Goal: Information Seeking & Learning: Learn about a topic

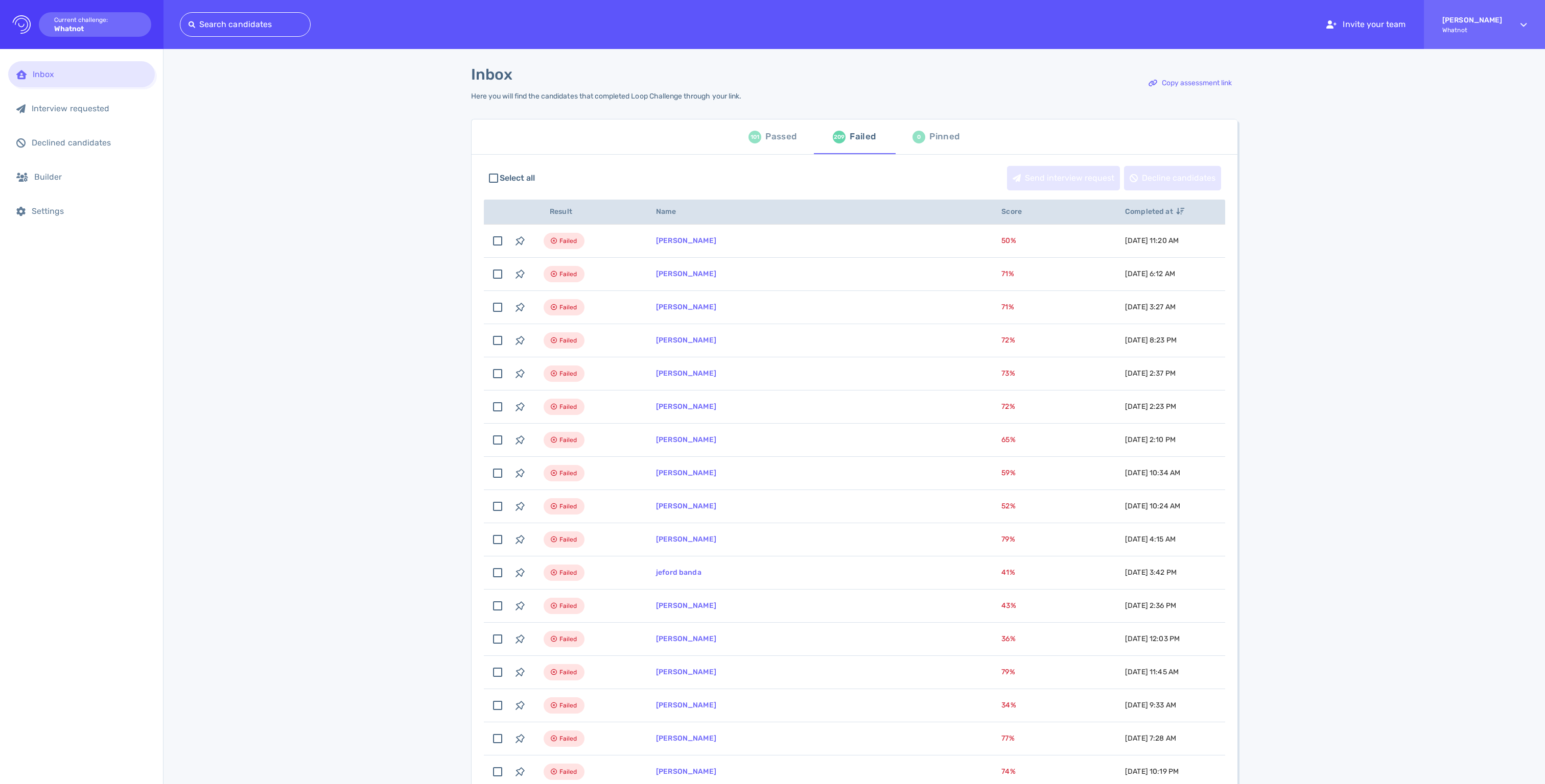
click at [757, 143] on div "101" at bounding box center [755, 137] width 13 height 13
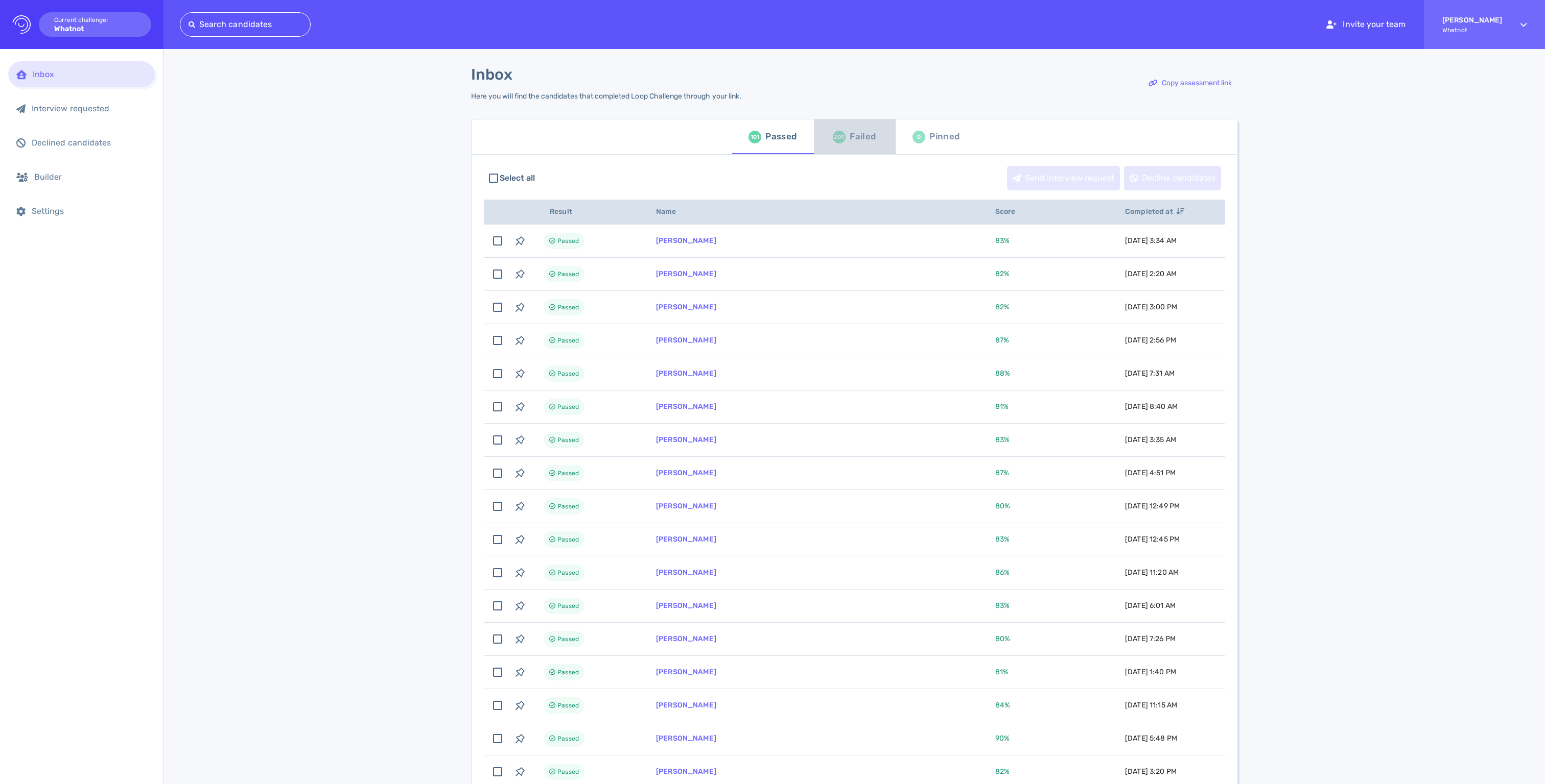
click at [853, 144] on div "Failed" at bounding box center [862, 137] width 26 height 16
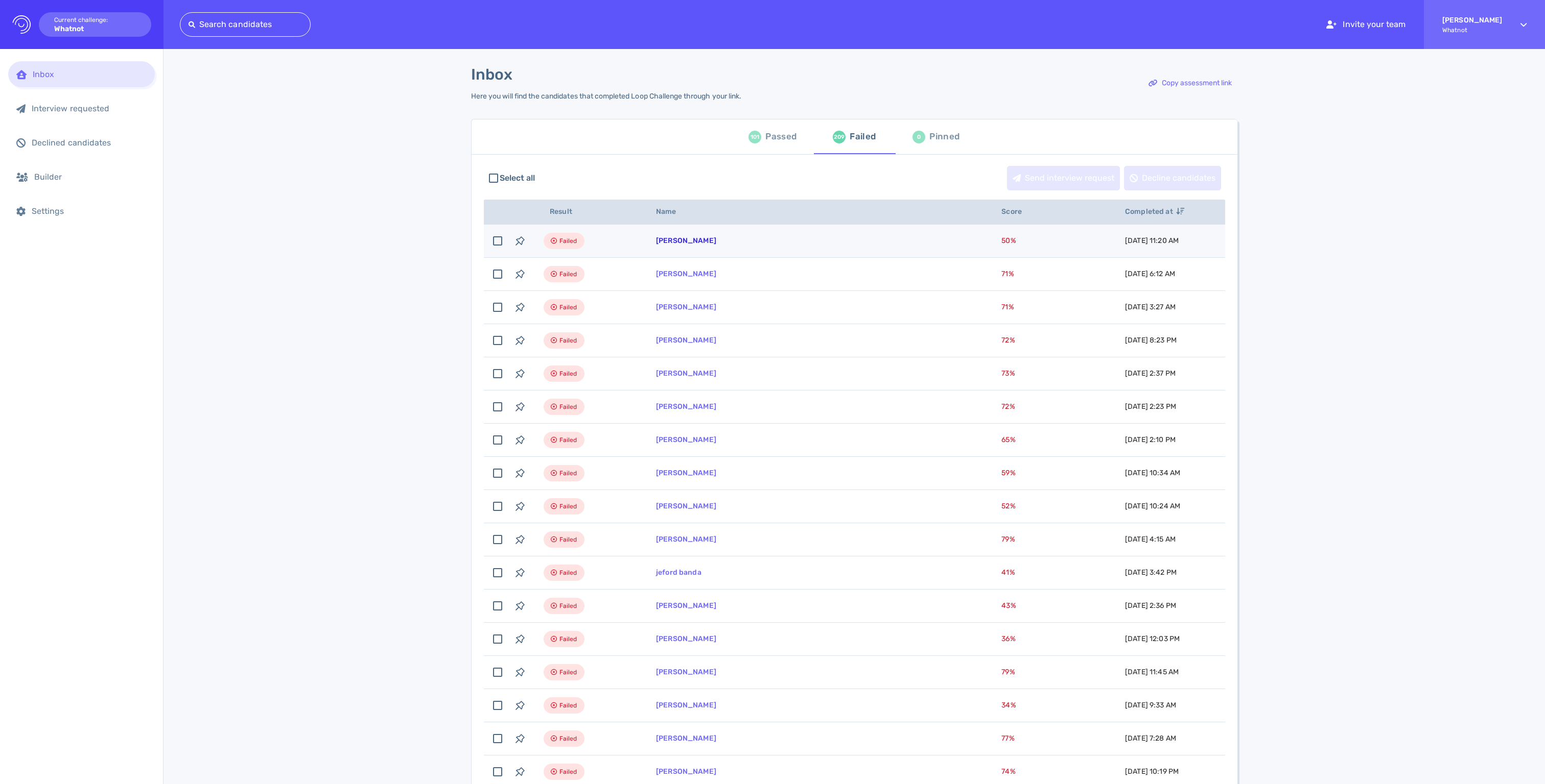
click at [716, 245] on link "[PERSON_NAME]" at bounding box center [686, 240] width 61 height 8
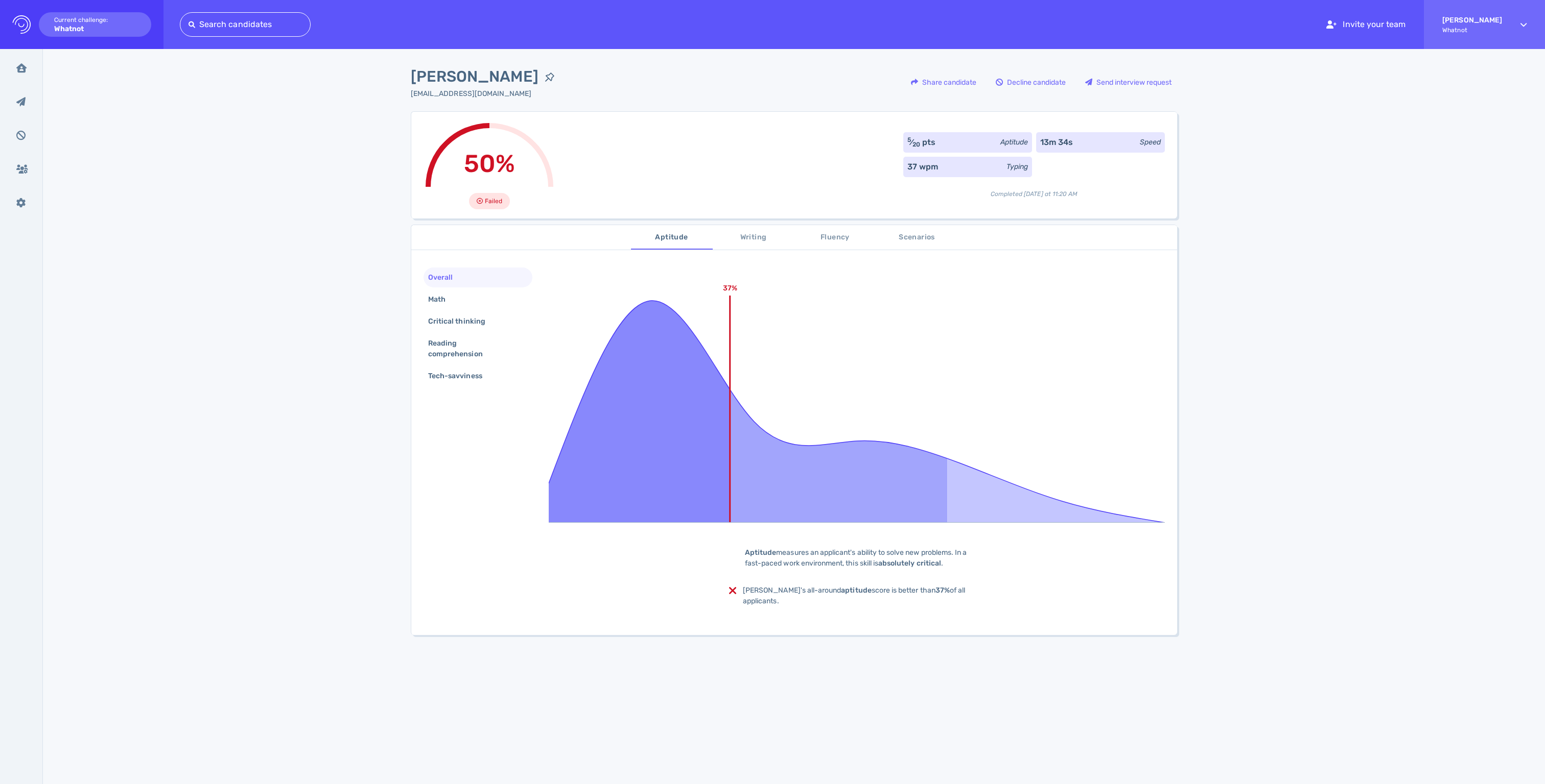
click at [935, 136] on div "5 ⁄ 20 pts" at bounding box center [921, 142] width 28 height 12
click at [450, 298] on div "Math" at bounding box center [477, 299] width 109 height 20
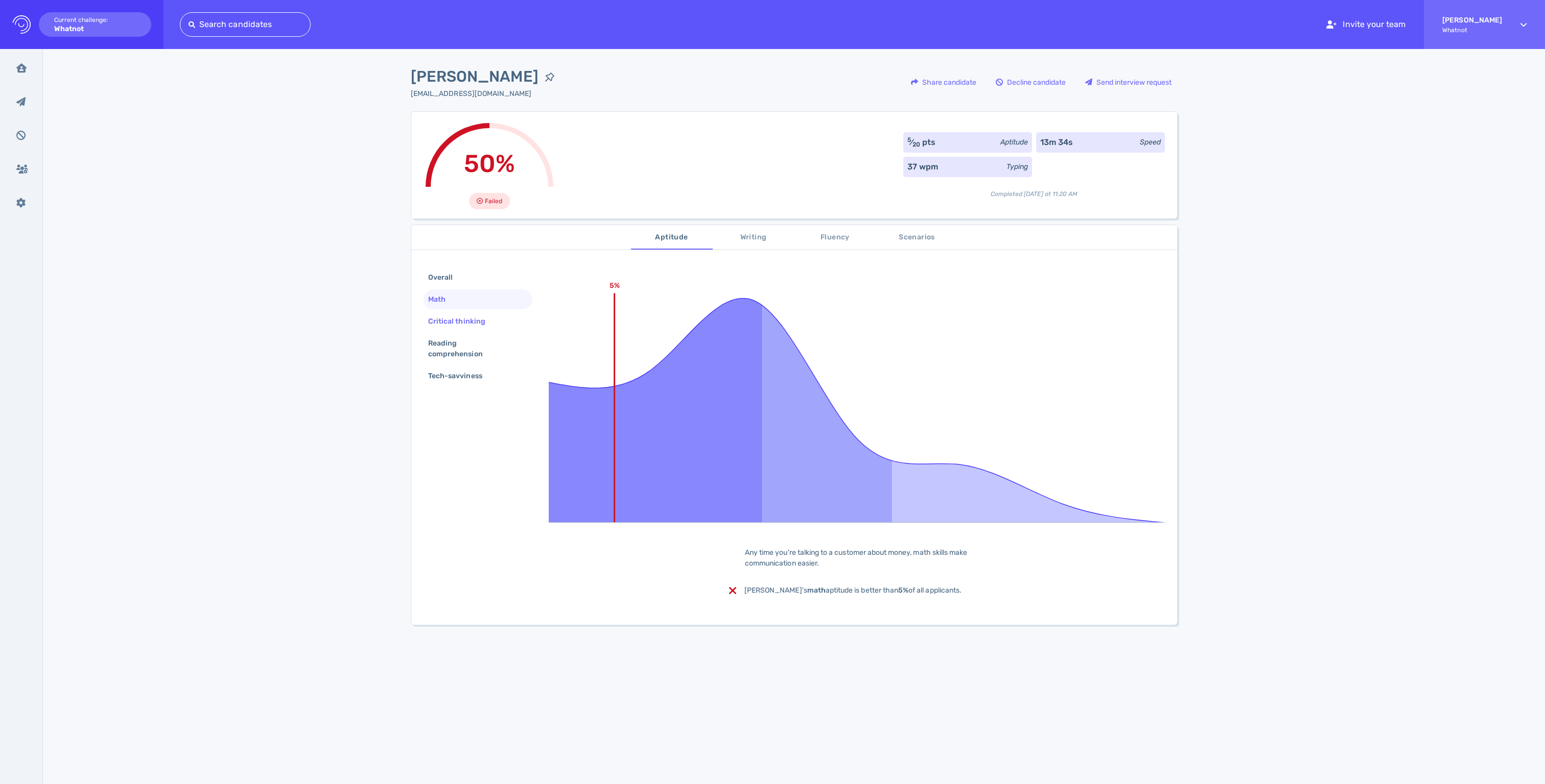
click at [446, 329] on div "Critical thinking" at bounding box center [461, 321] width 71 height 15
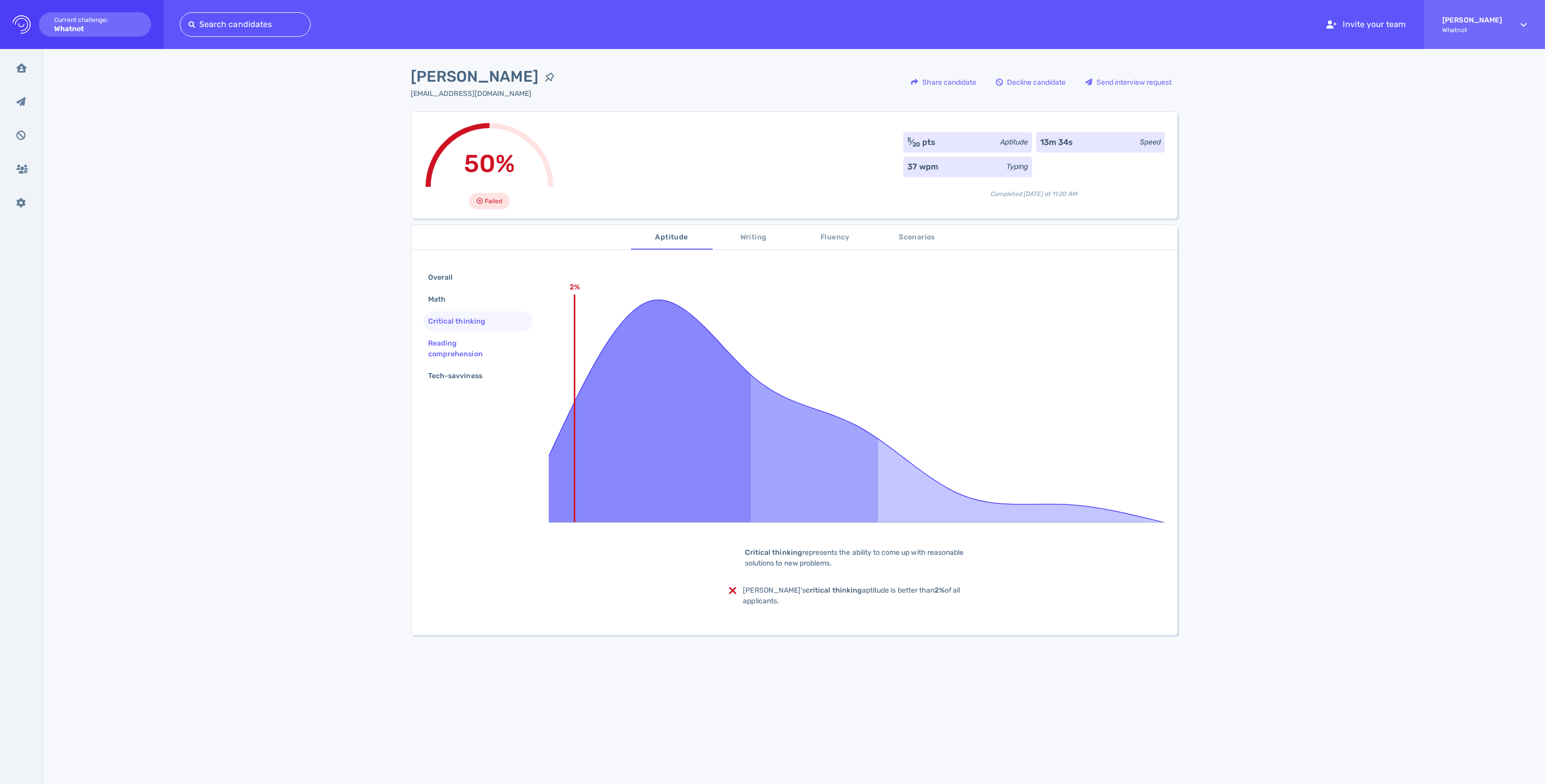
click at [455, 355] on div "Reading comprehension" at bounding box center [473, 349] width 95 height 26
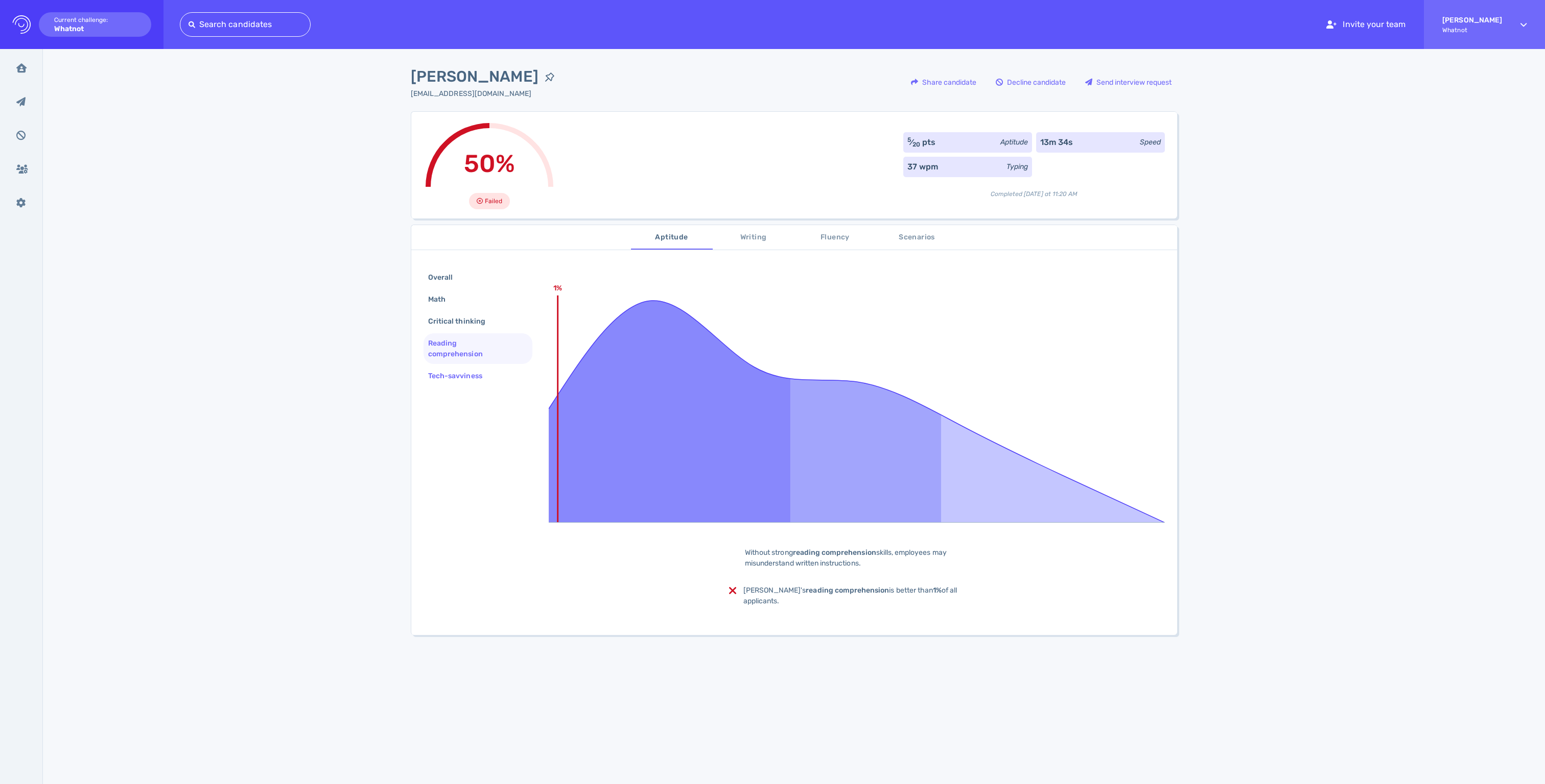
click at [466, 384] on div "Tech-savviness" at bounding box center [460, 376] width 68 height 15
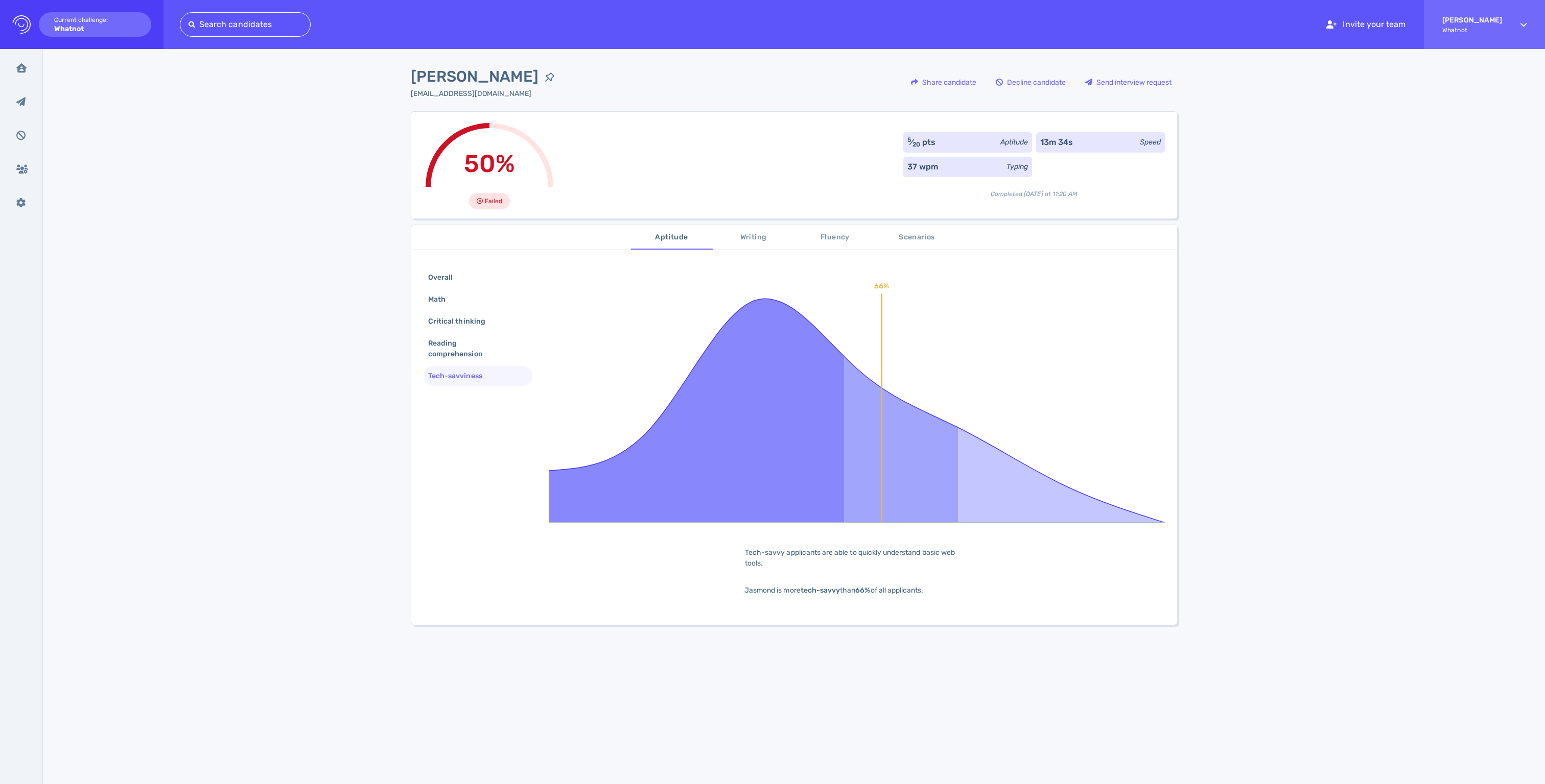
click at [754, 244] on span "Writing" at bounding box center [754, 237] width 70 height 13
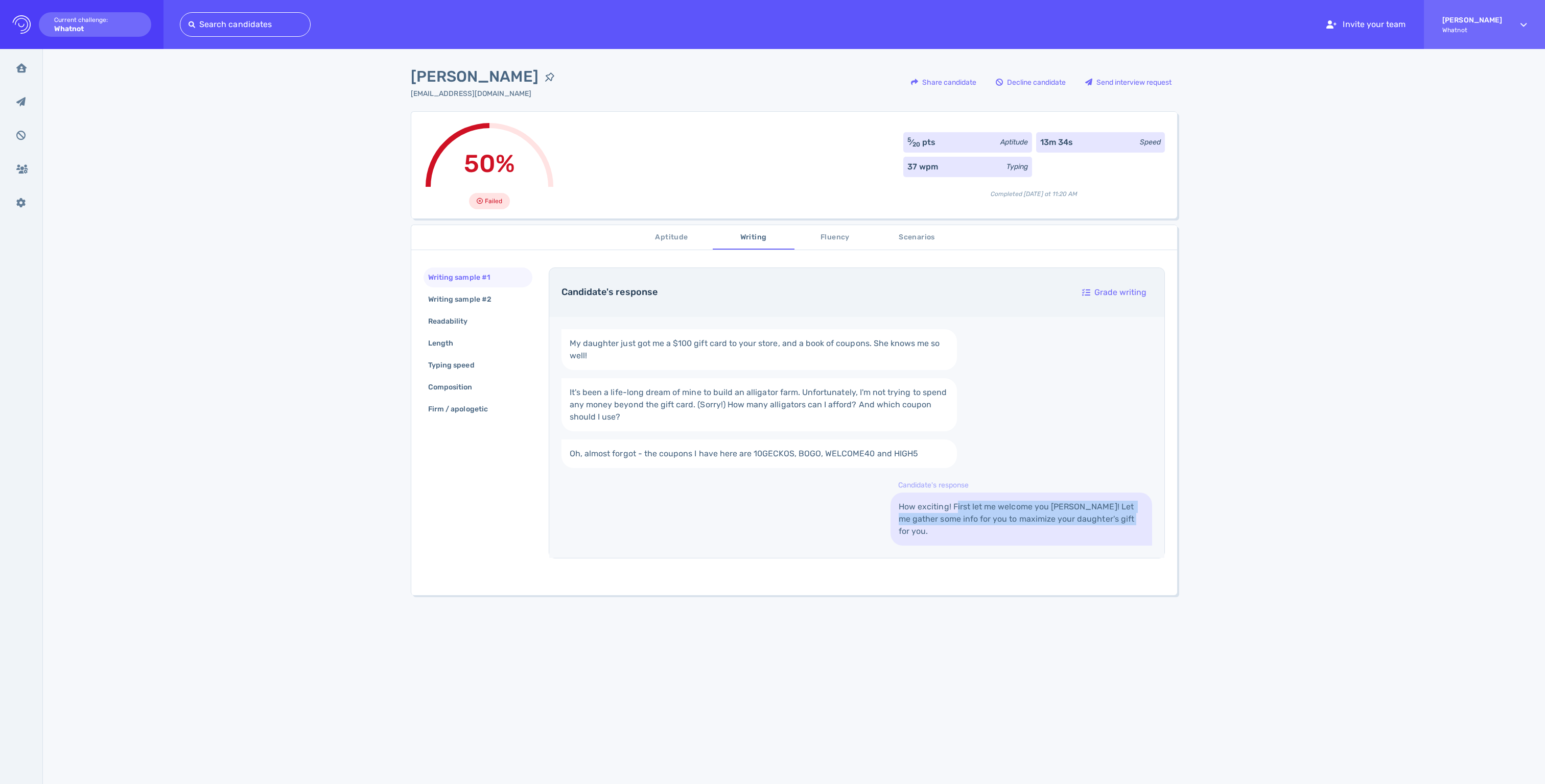
drag, startPoint x: 974, startPoint y: 524, endPoint x: 1078, endPoint y: 547, distance: 106.5
click at [1078, 546] on link "How exciting! First let me welcome you [PERSON_NAME]! Let me gather some info f…" at bounding box center [1021, 519] width 261 height 53
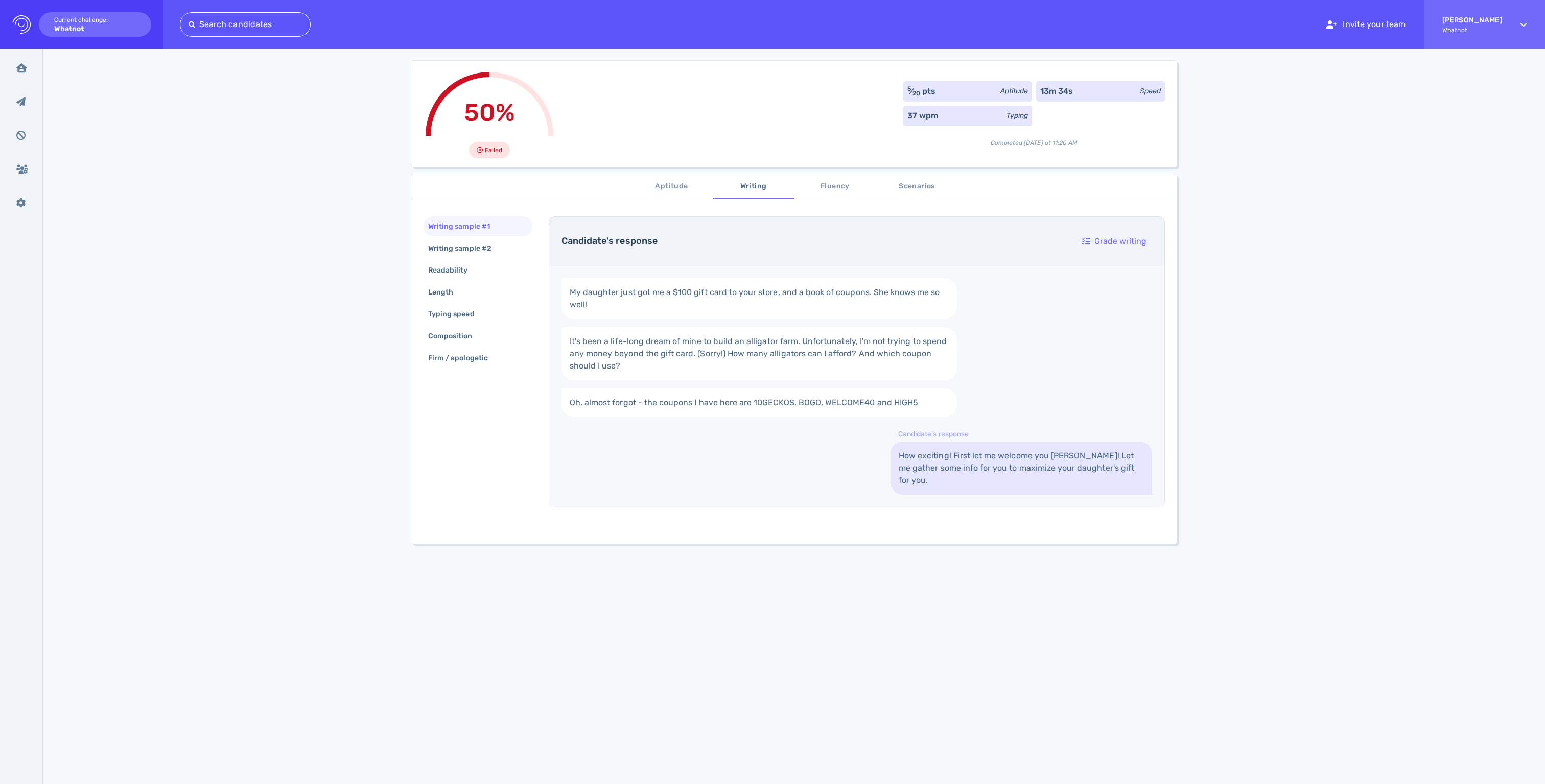
scroll to position [41, 0]
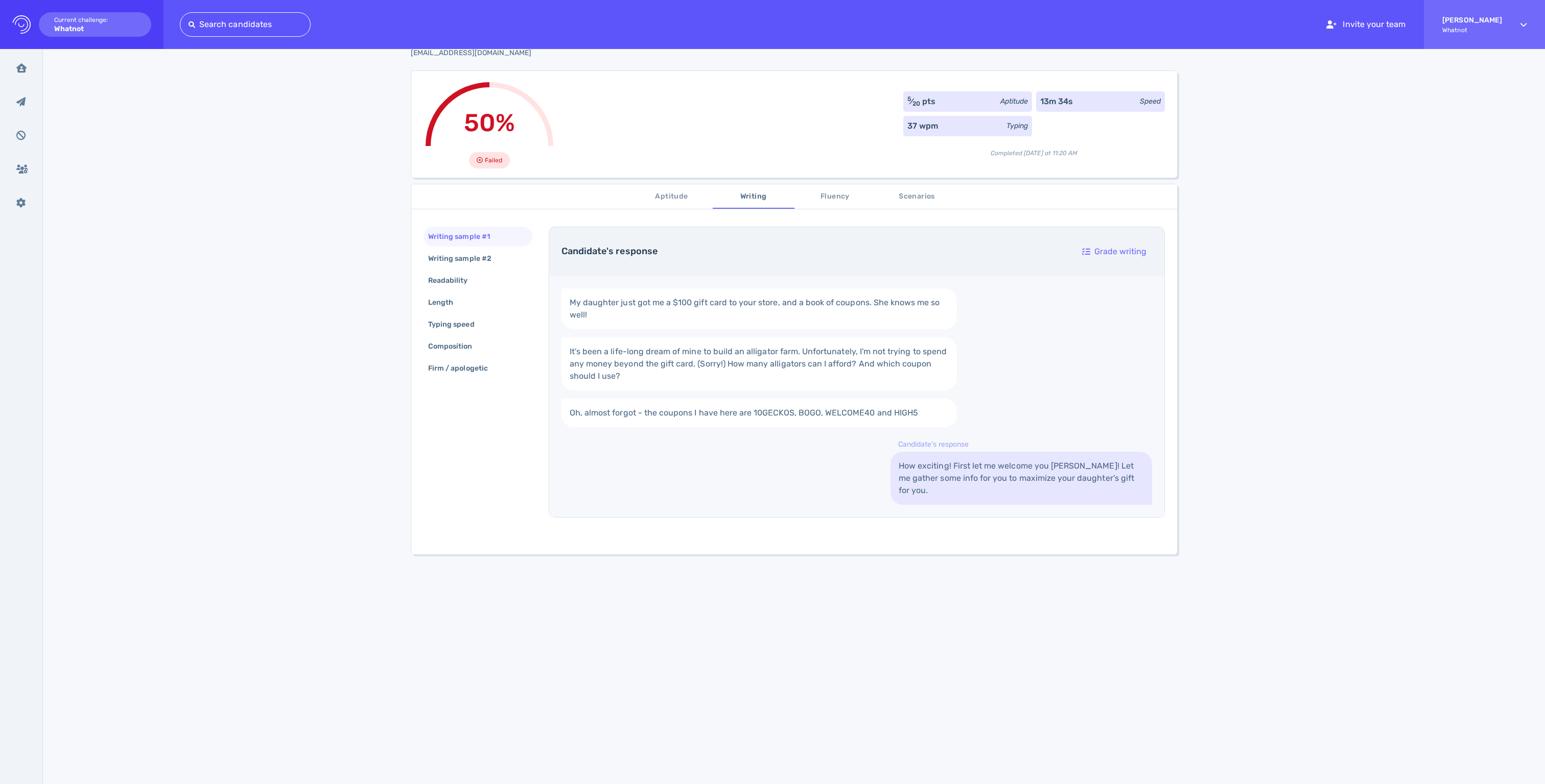
click at [837, 201] on span "Fluency" at bounding box center [835, 197] width 70 height 13
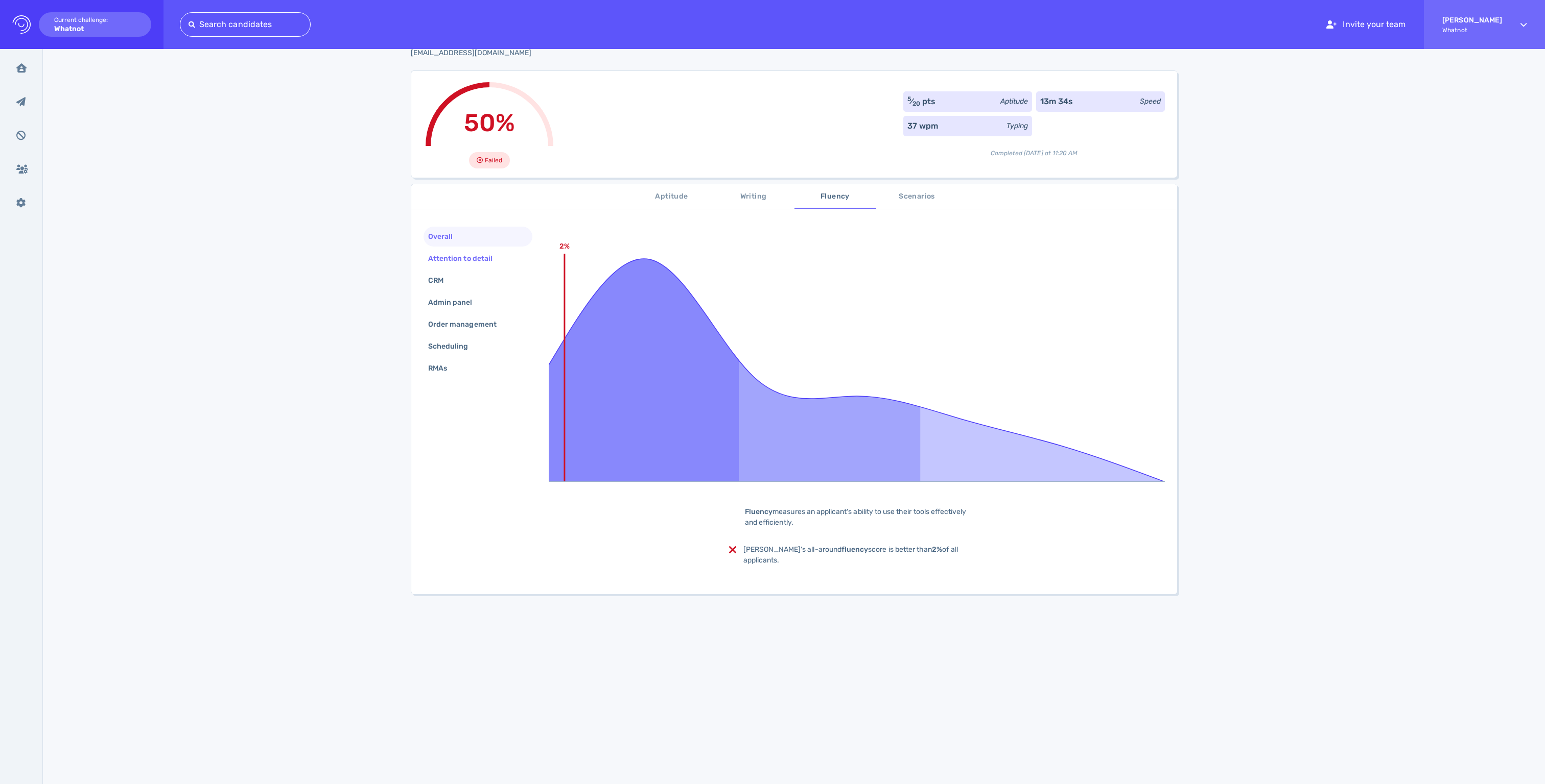
click at [453, 266] on div "Attention to detail" at bounding box center [465, 258] width 79 height 15
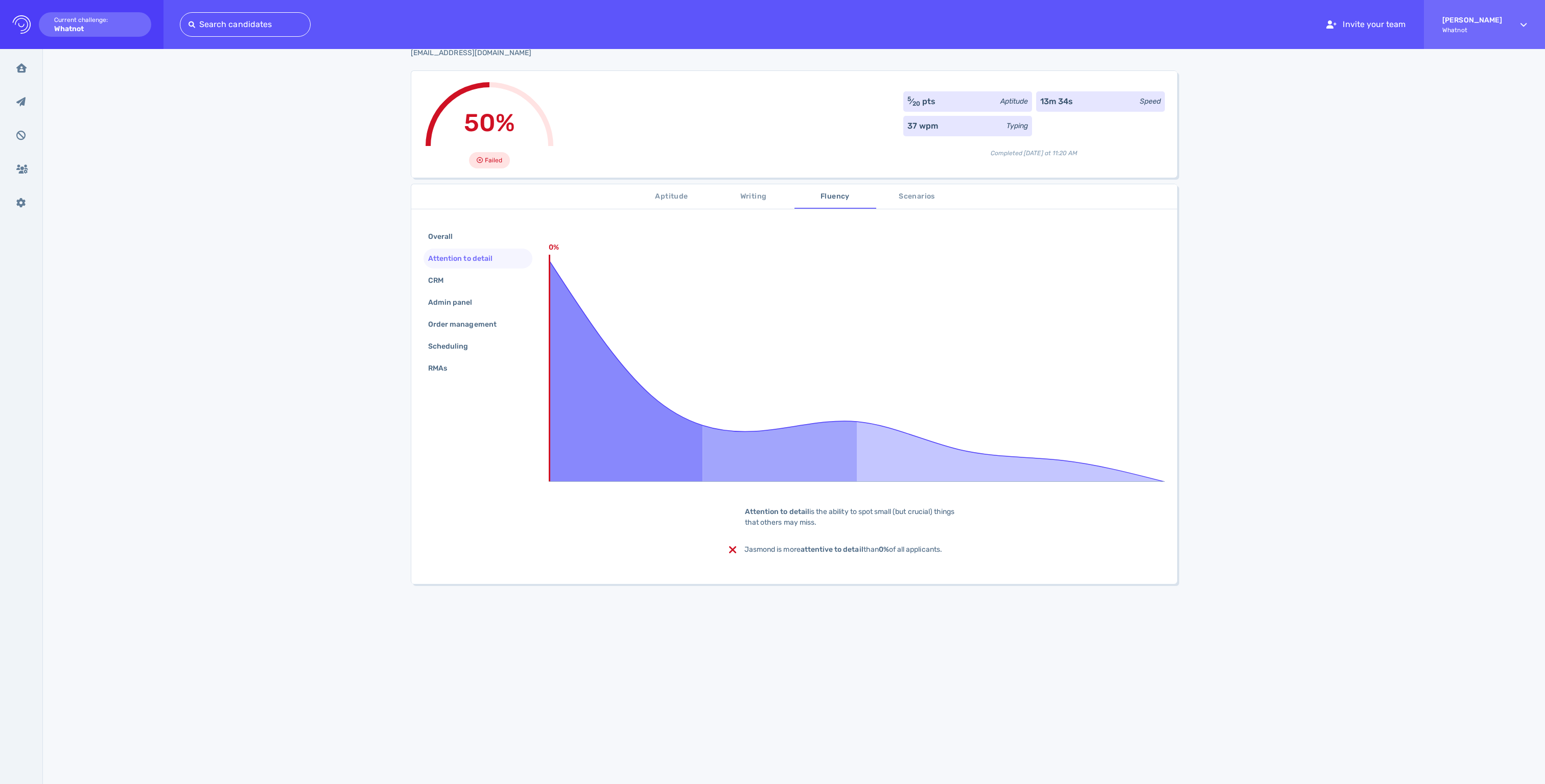
click at [916, 202] on span "Scenarios" at bounding box center [917, 197] width 70 height 13
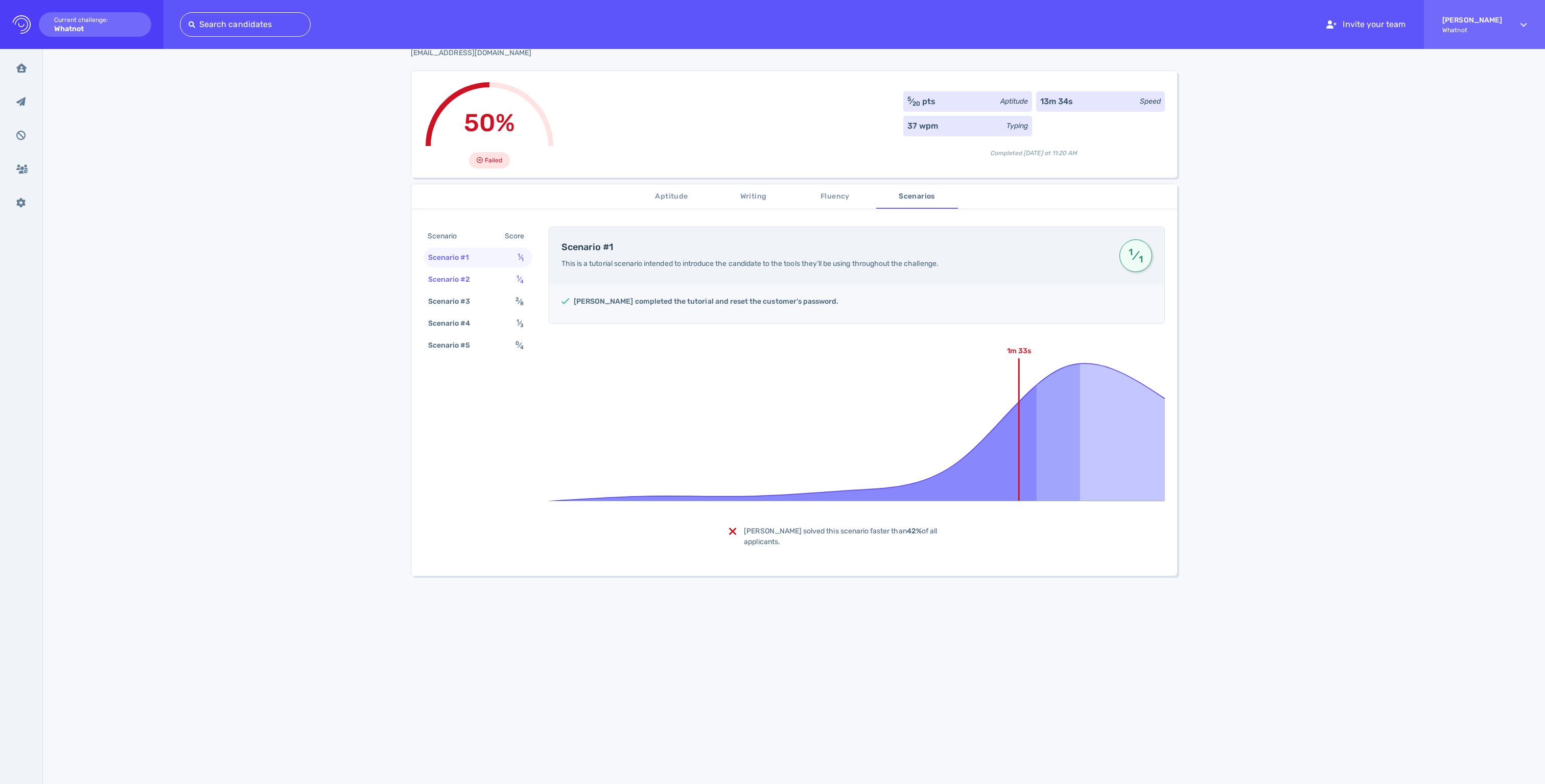
click at [483, 287] on div "Scenario #2" at bounding box center [454, 279] width 57 height 15
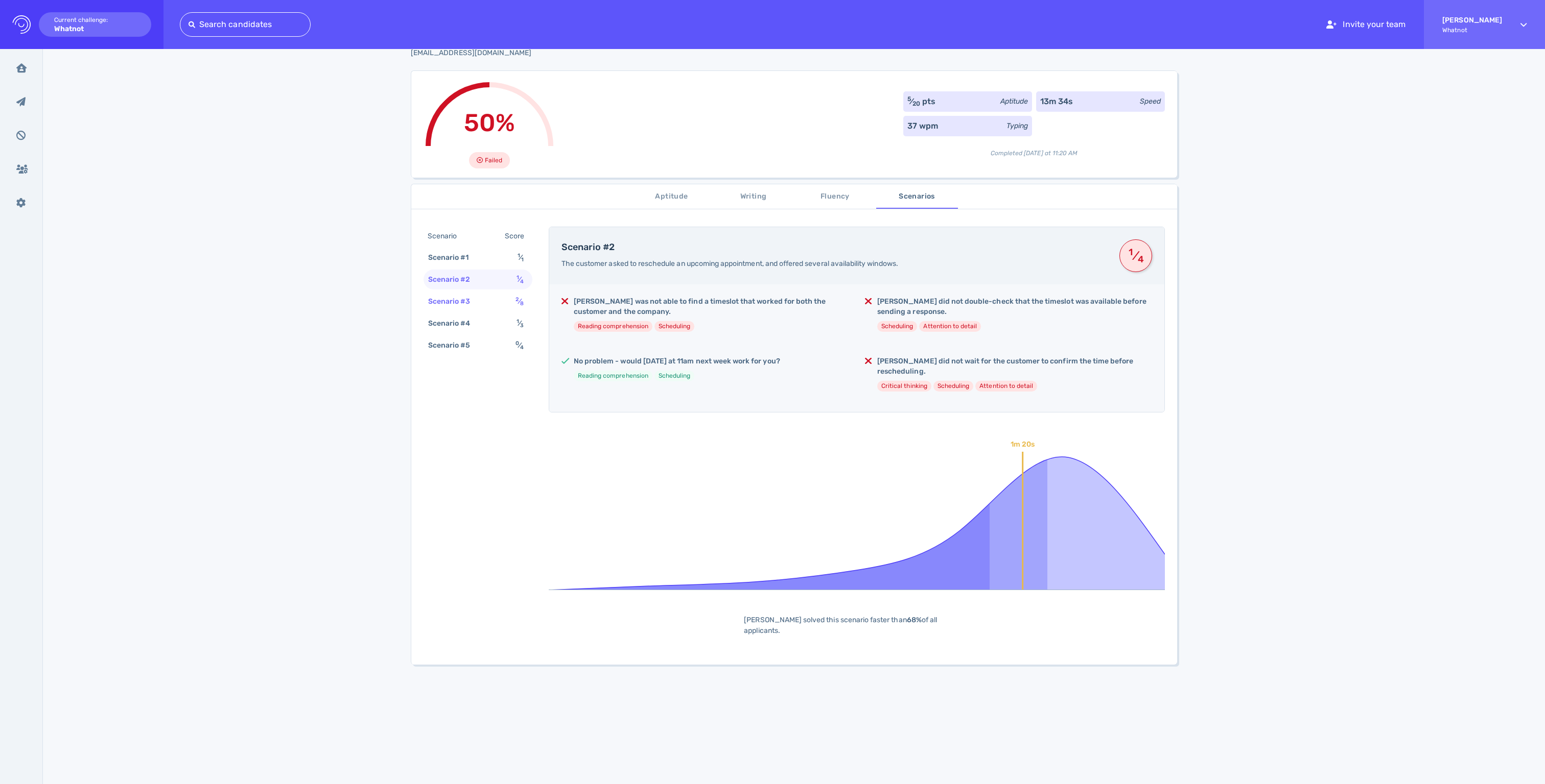
click at [453, 309] on div "Scenario #3" at bounding box center [454, 301] width 57 height 15
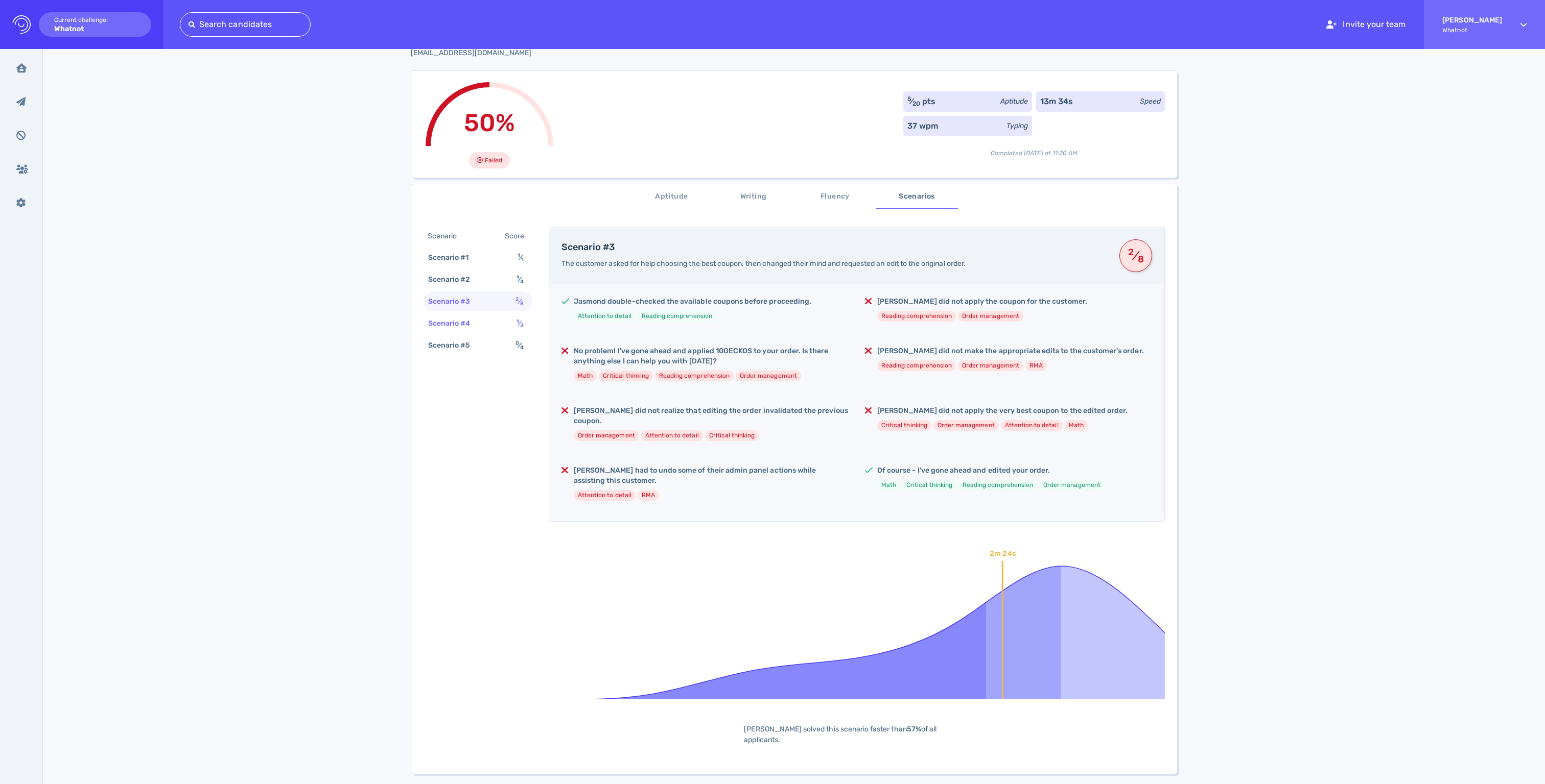
click at [464, 331] on div "Scenario #4" at bounding box center [454, 323] width 57 height 15
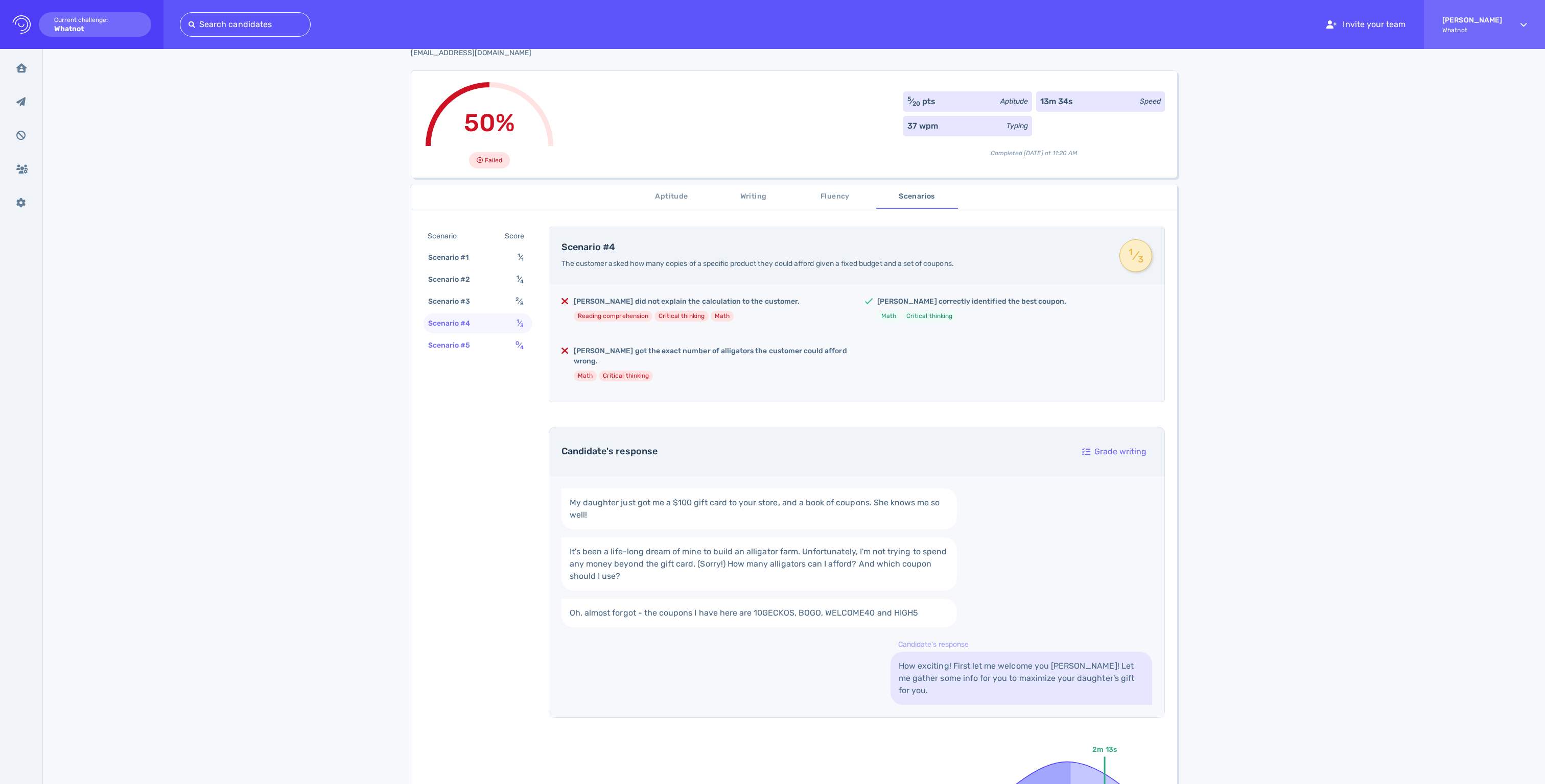
click at [470, 353] on div "Scenario #5" at bounding box center [454, 345] width 57 height 15
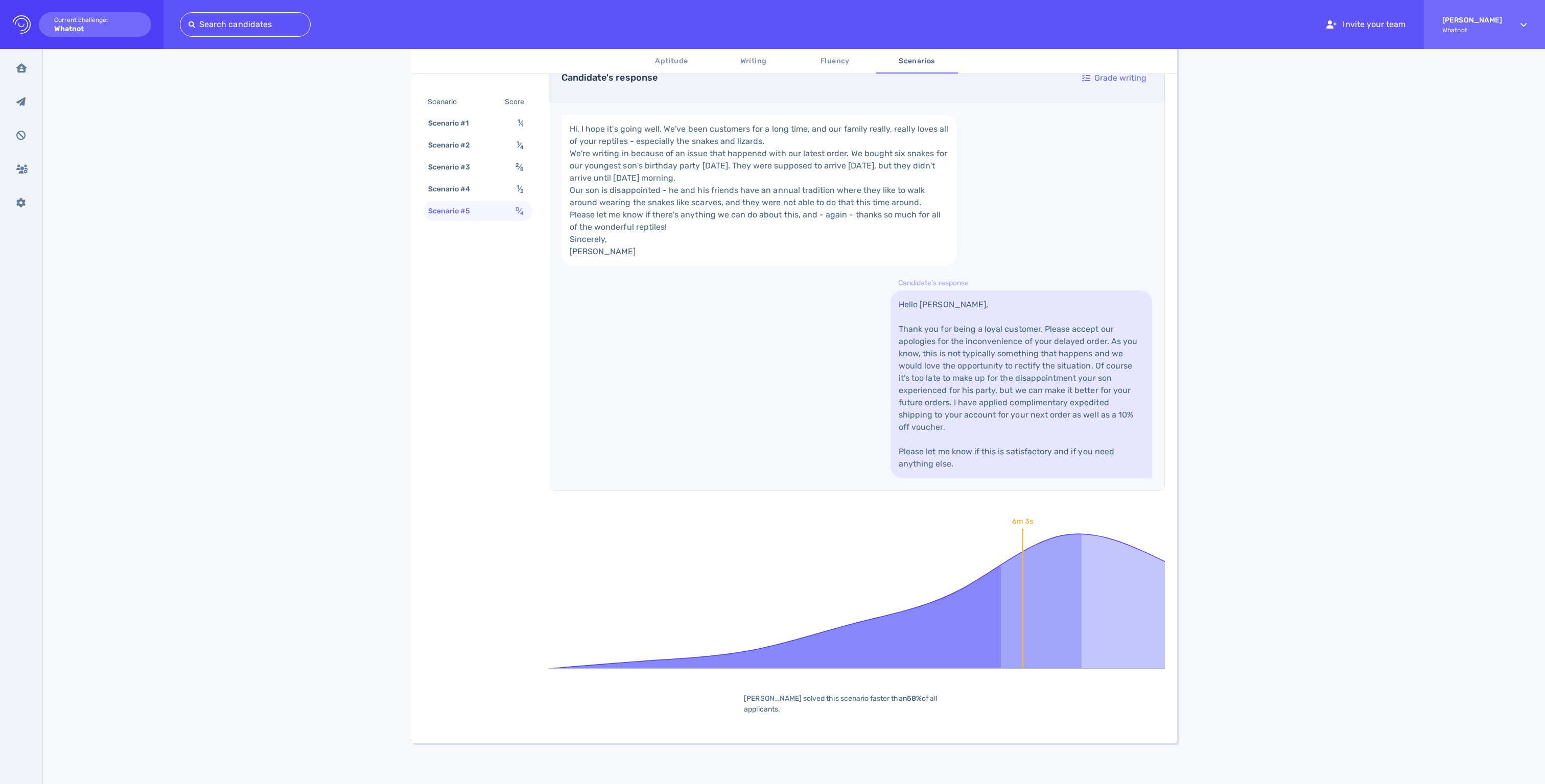
scroll to position [562, 0]
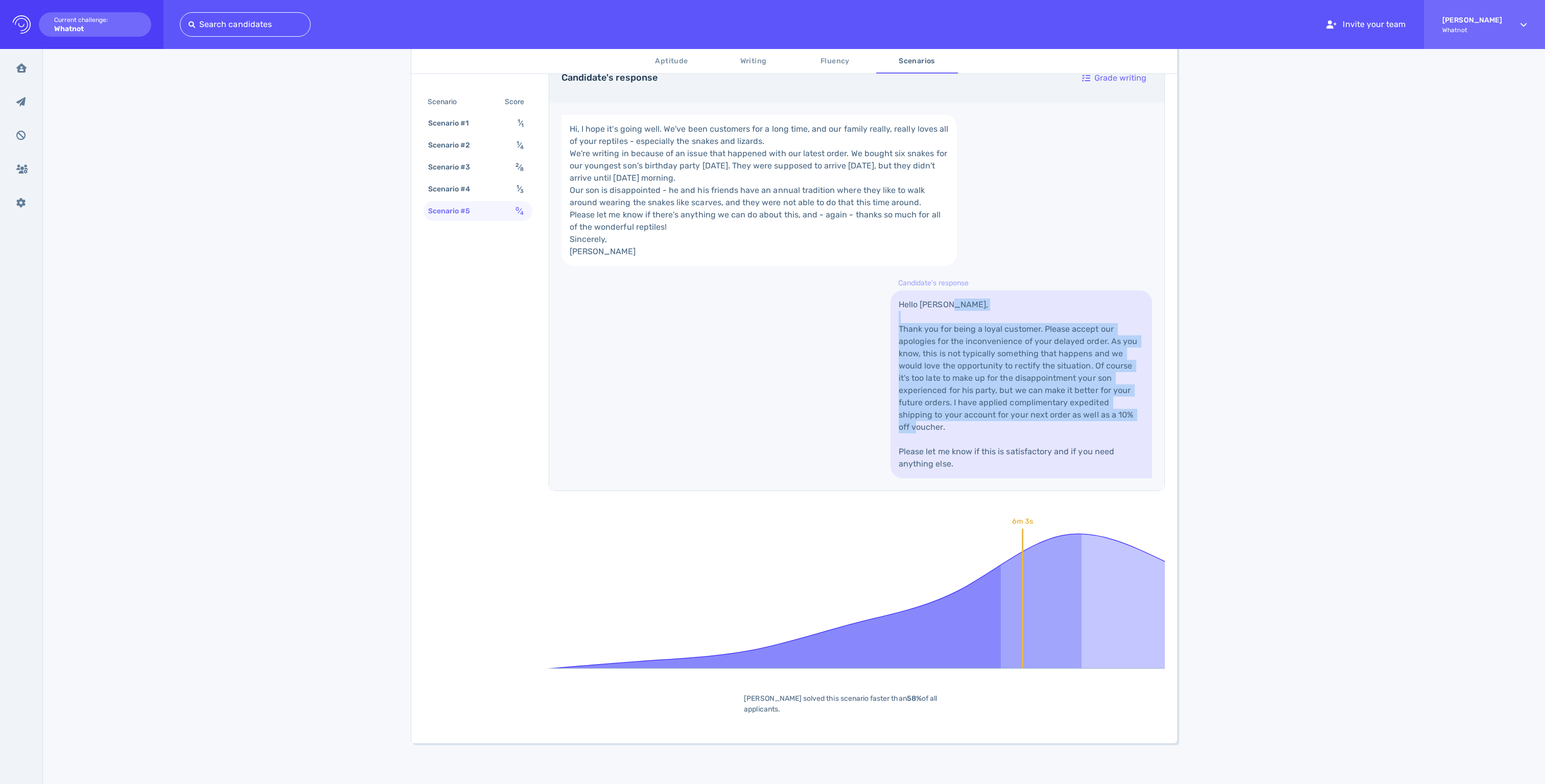
drag, startPoint x: 895, startPoint y: 307, endPoint x: 1072, endPoint y: 436, distance: 219.0
click at [1072, 436] on link "Hello [PERSON_NAME], Thank you for being a loyal customer. Please accept our ap…" at bounding box center [1021, 384] width 261 height 188
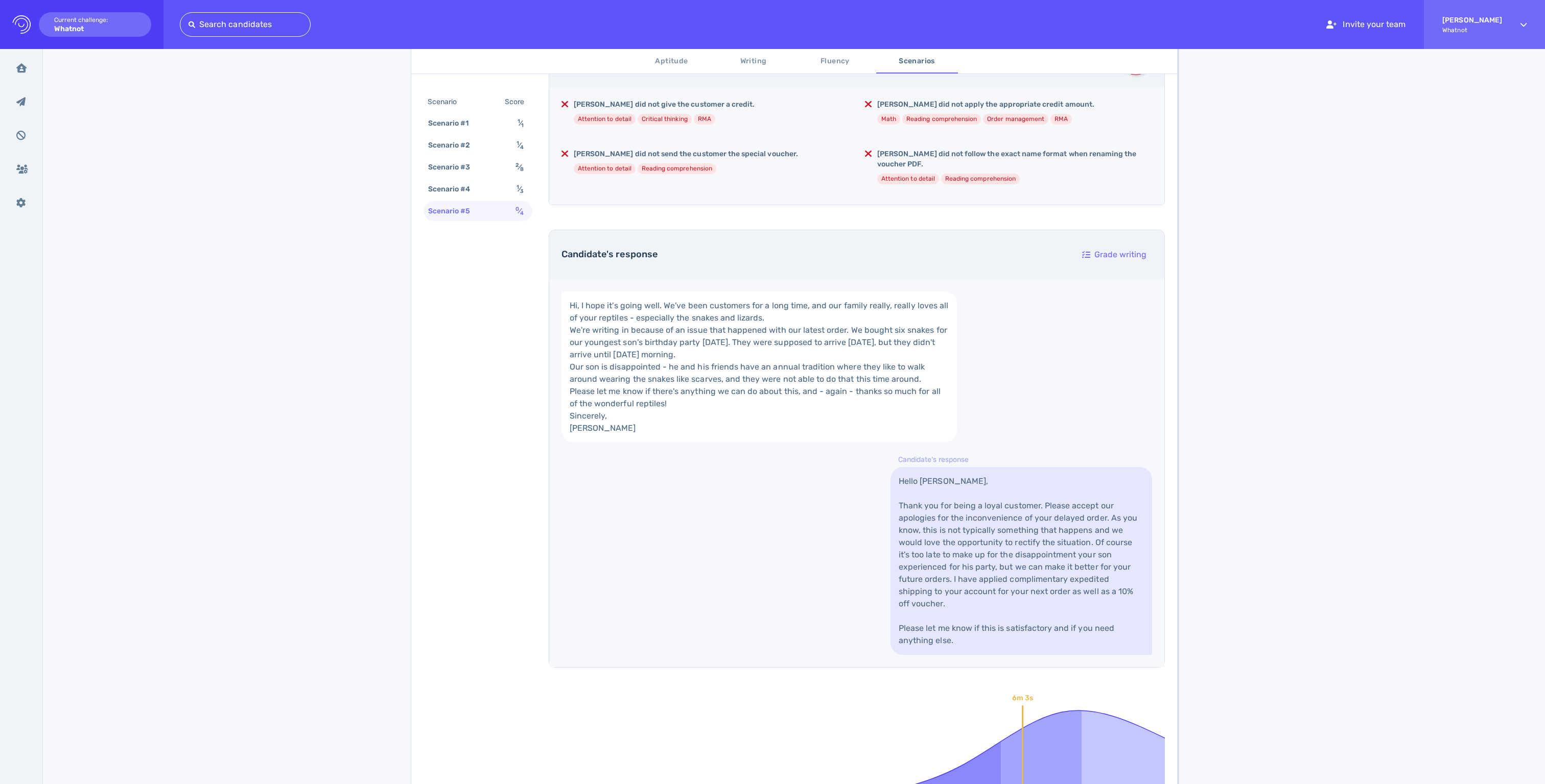
scroll to position [235, 0]
